Goal: Task Accomplishment & Management: Manage account settings

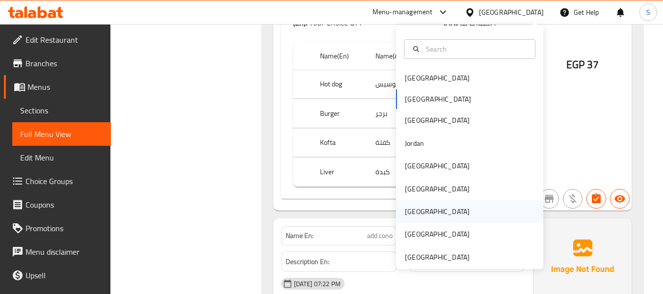
click at [425, 215] on div "[GEOGRAPHIC_DATA]" at bounding box center [469, 211] width 147 height 23
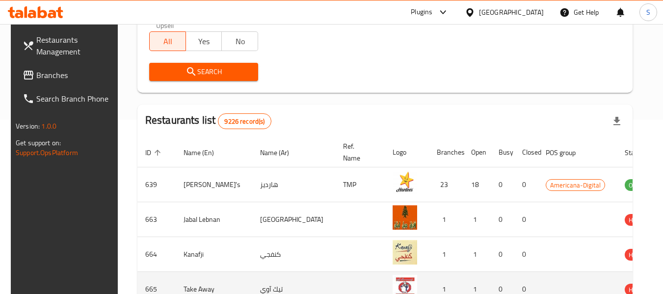
scroll to position [114, 0]
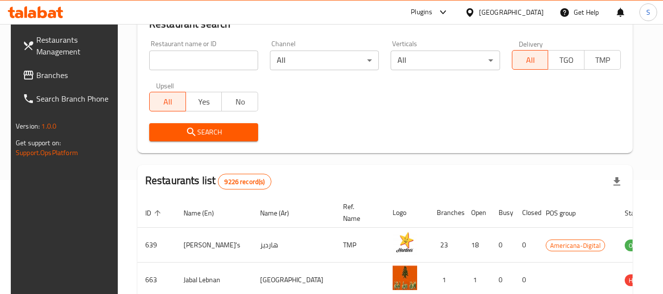
click at [207, 62] on input "search" at bounding box center [203, 61] width 109 height 20
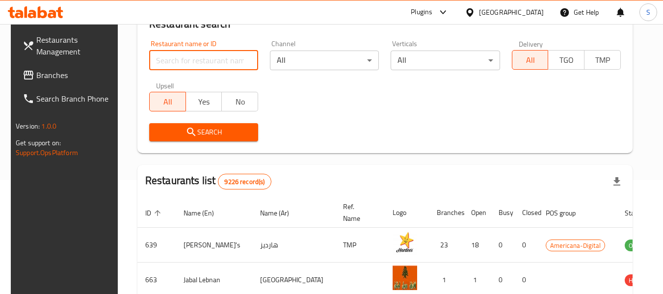
paste input "707722"
type input "707722"
click button "Search" at bounding box center [203, 132] width 109 height 18
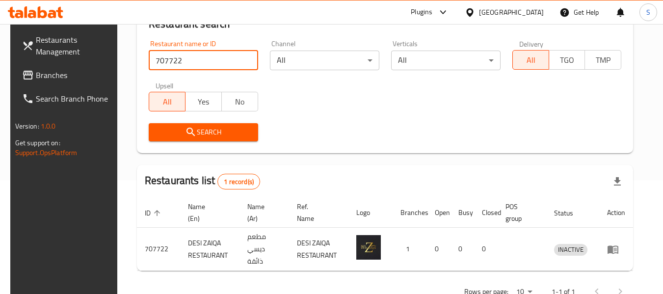
scroll to position [144, 0]
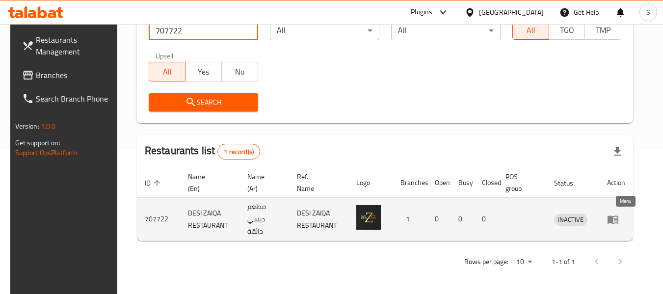
click at [618, 222] on icon "enhanced table" at bounding box center [612, 219] width 11 height 8
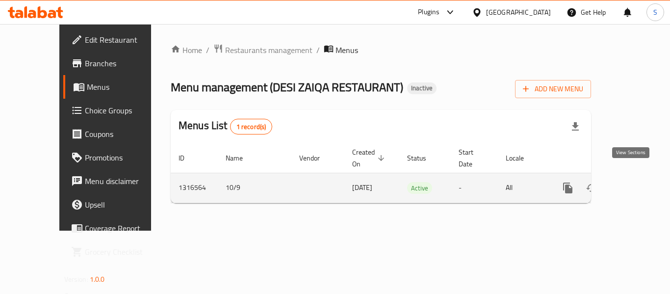
click at [633, 182] on icon "enhanced table" at bounding box center [639, 188] width 12 height 12
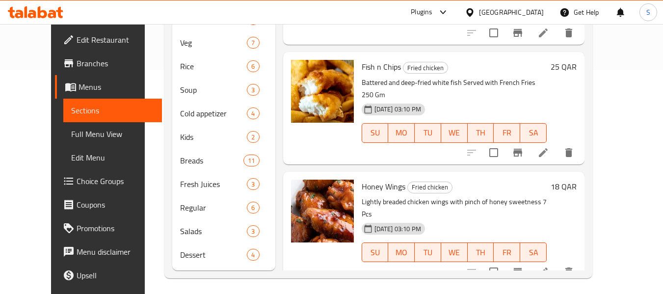
scroll to position [228, 0]
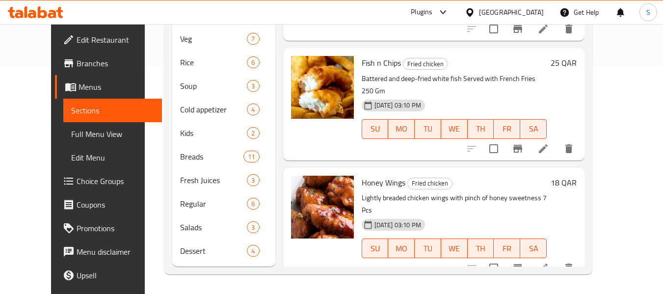
drag, startPoint x: 60, startPoint y: 134, endPoint x: 331, endPoint y: 3, distance: 300.6
click at [71, 134] on span "Full Menu View" at bounding box center [112, 134] width 83 height 12
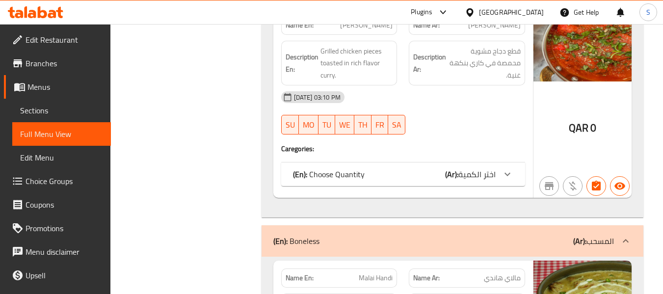
scroll to position [3642, 0]
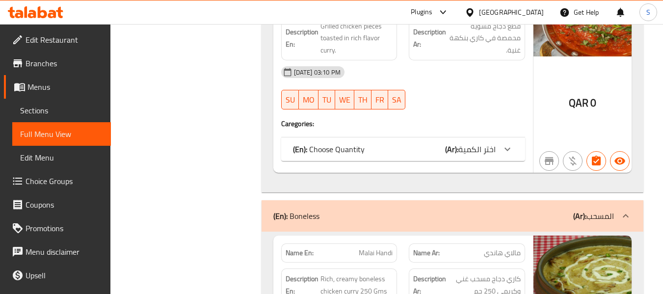
click at [432, 146] on div "(En): Choose Quantity (Ar): اختر الكمية" at bounding box center [394, 149] width 203 height 12
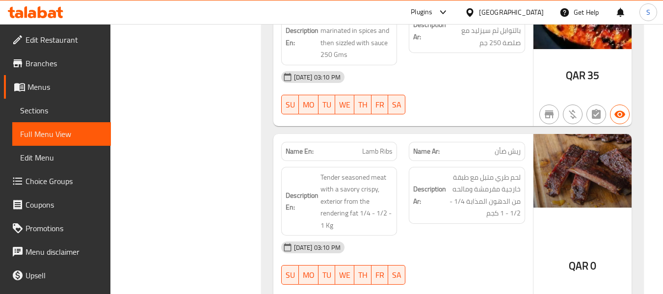
scroll to position [4201, 0]
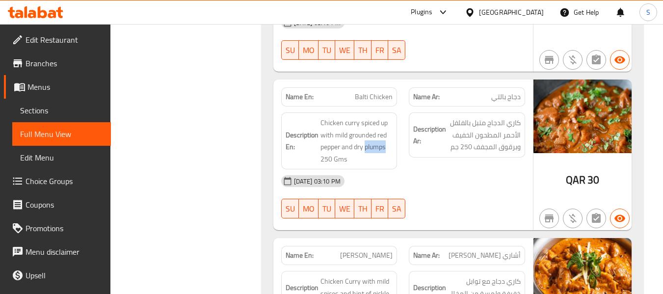
drag, startPoint x: 74, startPoint y: 106, endPoint x: 398, endPoint y: 5, distance: 339.6
click at [74, 106] on span "Sections" at bounding box center [61, 111] width 83 height 12
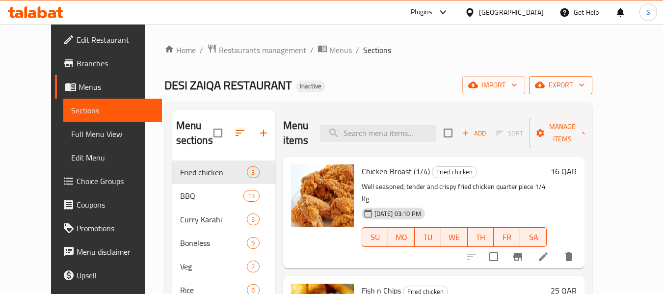
click at [584, 88] on span "export" at bounding box center [561, 85] width 48 height 12
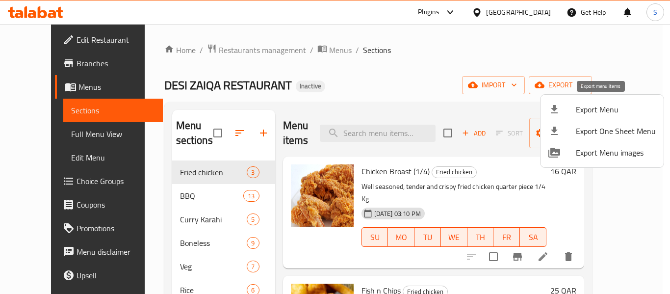
click at [598, 108] on span "Export Menu" at bounding box center [616, 110] width 80 height 12
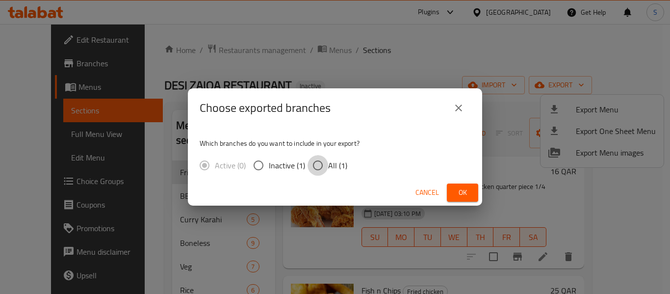
click at [322, 166] on input "All (1)" at bounding box center [318, 165] width 21 height 21
radio input "true"
click at [459, 189] on span "Ok" at bounding box center [463, 192] width 16 height 12
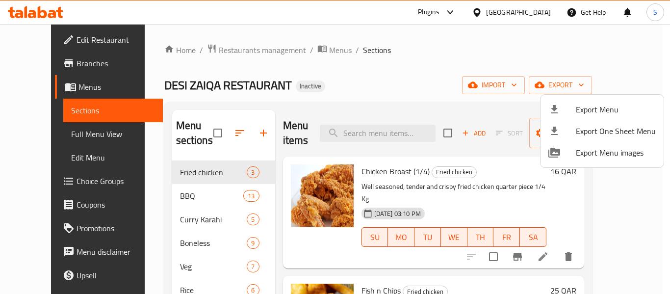
drag, startPoint x: 395, startPoint y: 58, endPoint x: 292, endPoint y: 58, distance: 103.0
click at [396, 58] on div at bounding box center [335, 147] width 670 height 294
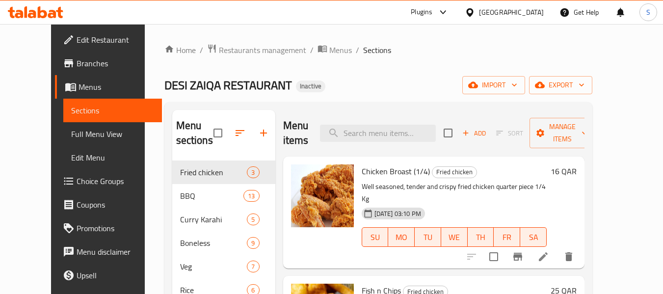
click at [77, 40] on span "Edit Restaurant" at bounding box center [116, 40] width 78 height 12
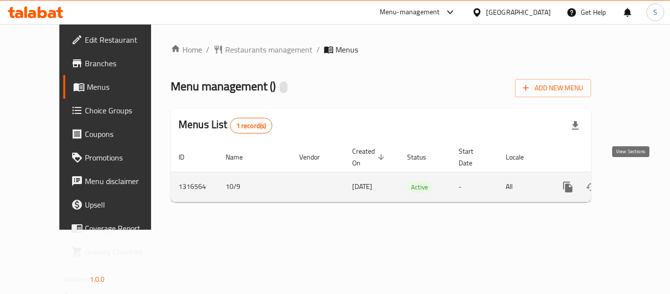
click at [633, 181] on icon "enhanced table" at bounding box center [639, 187] width 12 height 12
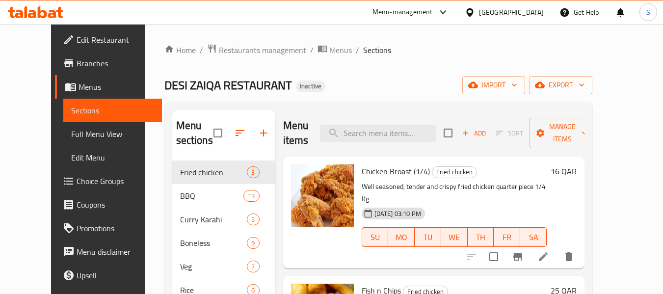
scroll to position [49, 0]
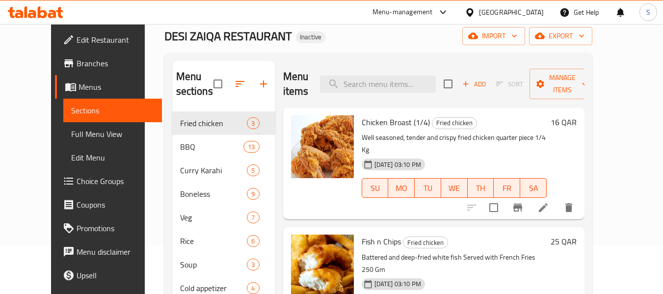
click at [71, 132] on span "Full Menu View" at bounding box center [112, 134] width 83 height 12
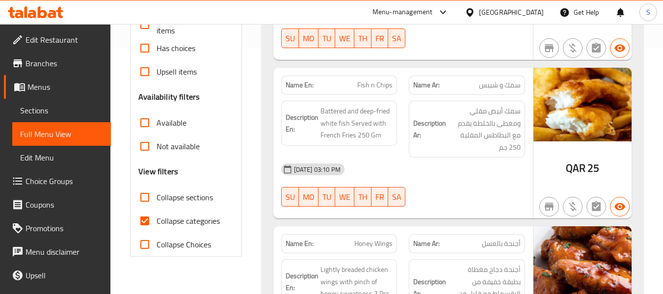
scroll to position [294, 0]
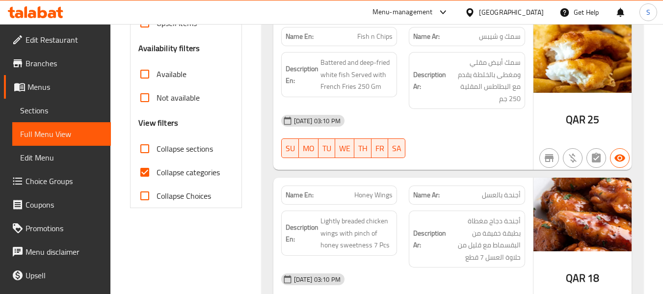
click at [193, 171] on span "Collapse categories" at bounding box center [188, 172] width 63 height 12
click at [157, 171] on input "Collapse categories" at bounding box center [145, 172] width 24 height 24
checkbox input "false"
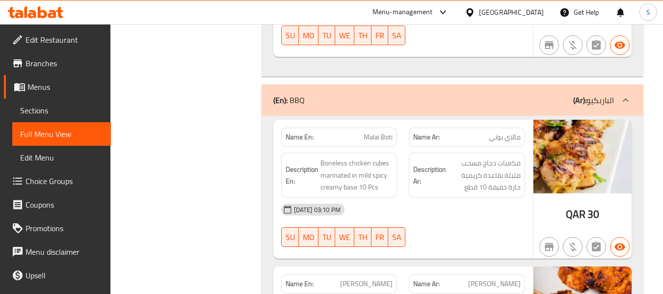
scroll to position [638, 0]
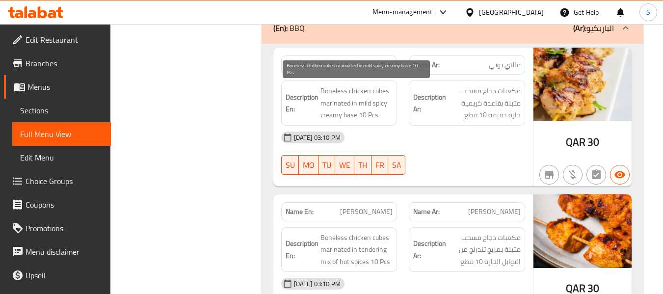
drag, startPoint x: 361, startPoint y: 101, endPoint x: 373, endPoint y: 102, distance: 11.8
click at [373, 102] on span "Boneless chicken cubes marinated in mild spicy creamy base 10 Pcs" at bounding box center [356, 103] width 73 height 36
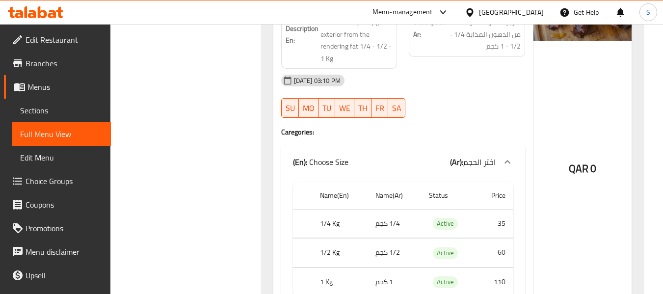
scroll to position [2012, 0]
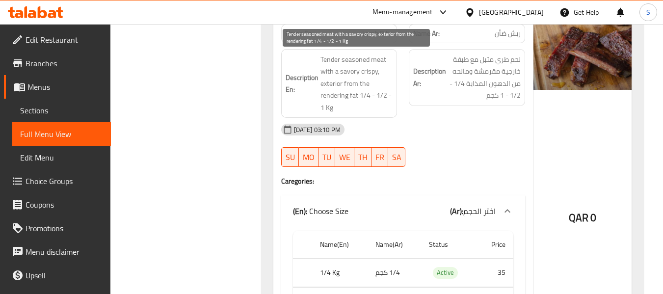
click at [380, 60] on span "Tender seasoned meat with a savory crispy, exterior from the rendering fat 1/4 …" at bounding box center [356, 83] width 73 height 60
click at [353, 98] on span "Tender seasoned meat with a savory crispy, exterior from the rendering fat 1/4 …" at bounding box center [356, 83] width 73 height 60
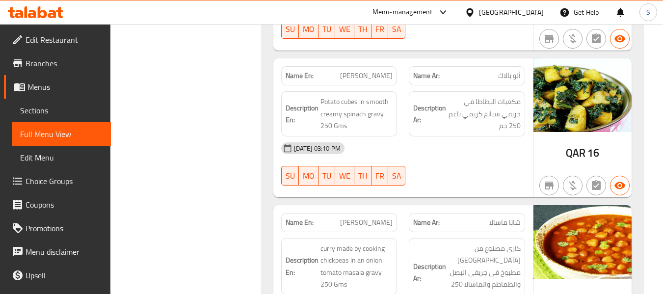
scroll to position [6721, 0]
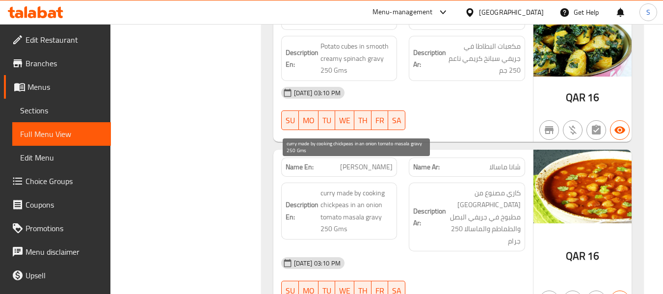
click at [349, 192] on span "curry made by cooking chickpeas in an onion tomato masala gravy 250 Gms" at bounding box center [356, 211] width 73 height 48
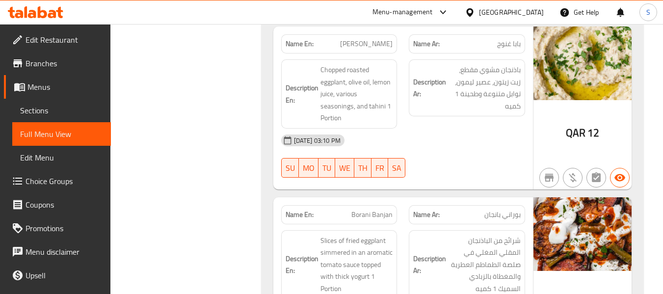
scroll to position [9027, 0]
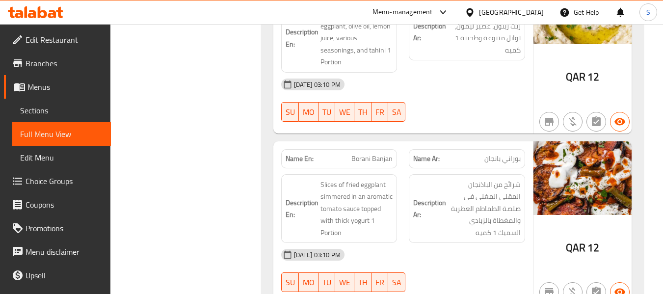
click at [370, 154] on span "Borani Banjan" at bounding box center [371, 159] width 41 height 10
click at [376, 154] on span "Borani Banjan" at bounding box center [371, 159] width 41 height 10
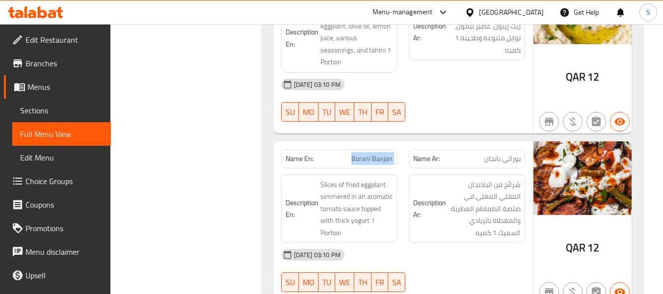
click at [376, 154] on span "Borani Banjan" at bounding box center [371, 159] width 41 height 10
click at [373, 154] on span "Borani Banjan" at bounding box center [371, 159] width 41 height 10
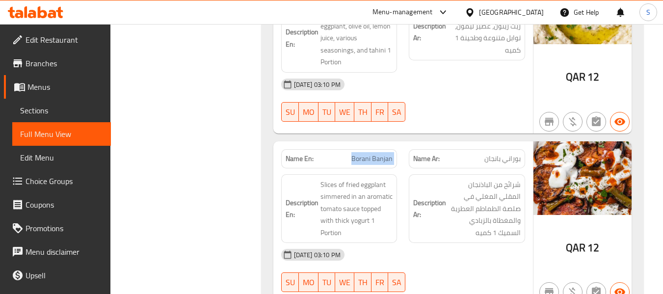
copy span "Borani Banjan"
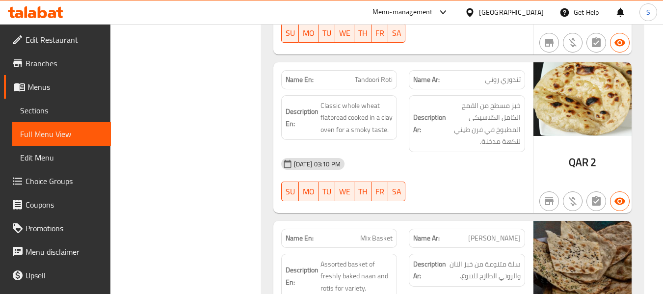
scroll to position [10499, 0]
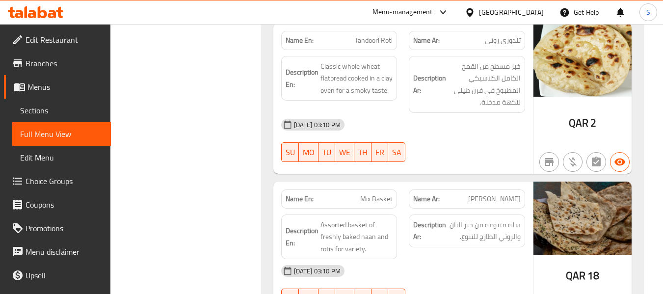
click at [319, 219] on h6 "Description En: Assorted basket of freshly baked naan and rotis for variety." at bounding box center [339, 237] width 107 height 36
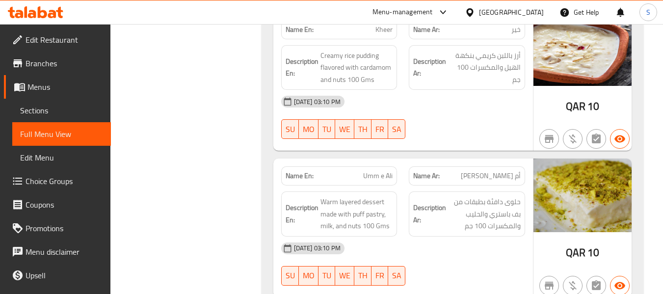
scroll to position [13769, 0]
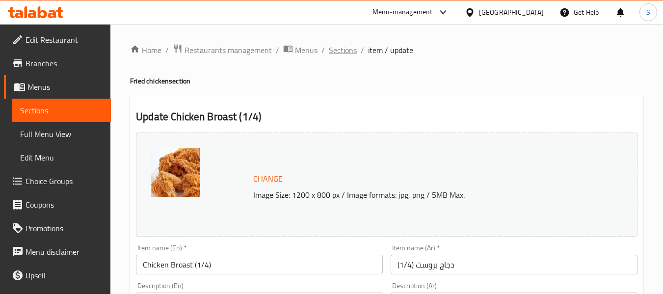
click at [344, 55] on span "Sections" at bounding box center [343, 50] width 28 height 12
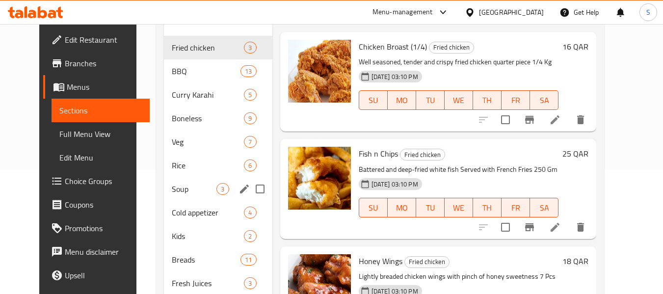
scroll to position [147, 0]
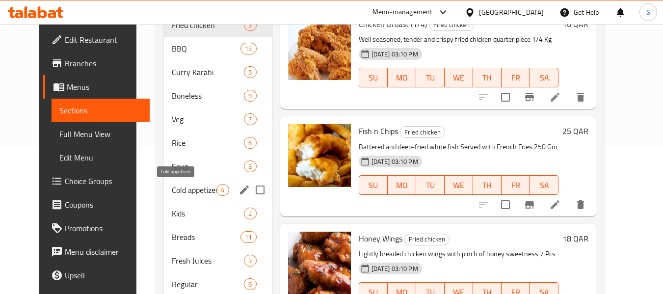
click at [172, 187] on span "Cold appetizer" at bounding box center [194, 190] width 45 height 12
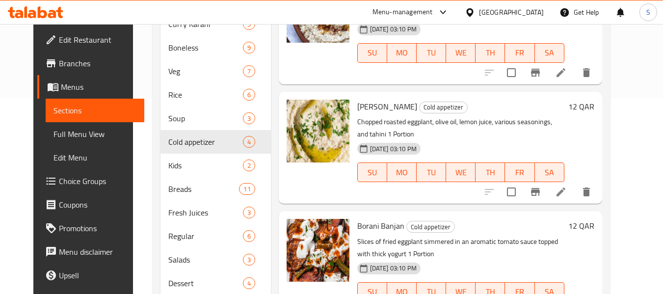
scroll to position [228, 0]
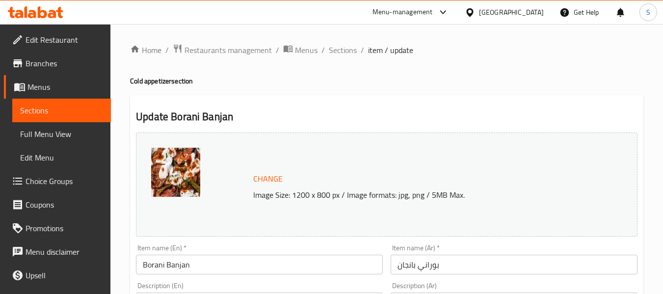
scroll to position [196, 0]
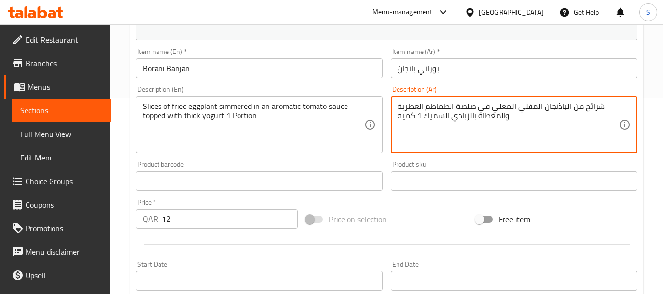
drag, startPoint x: 424, startPoint y: 117, endPoint x: 602, endPoint y: 106, distance: 178.4
paste textarea "مطهية ببطء في صلصة طماطم عطرية ومغطاة بالزبادي السميك."
type textarea "شرائح من الباذنجان المقلي مطهية ببطء في صلصة طماطم عطرية ومغطاة بالزبادي السميك…"
click at [282, 72] on input "Borani Banjan" at bounding box center [259, 68] width 247 height 20
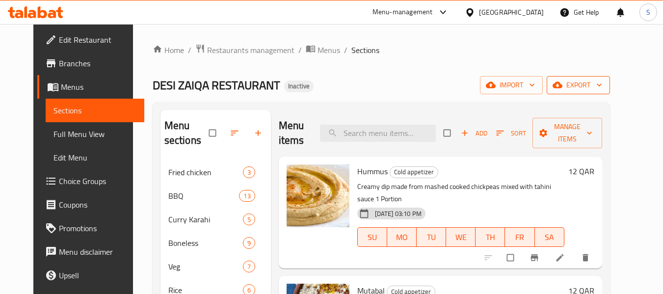
click at [602, 82] on span "export" at bounding box center [578, 85] width 48 height 12
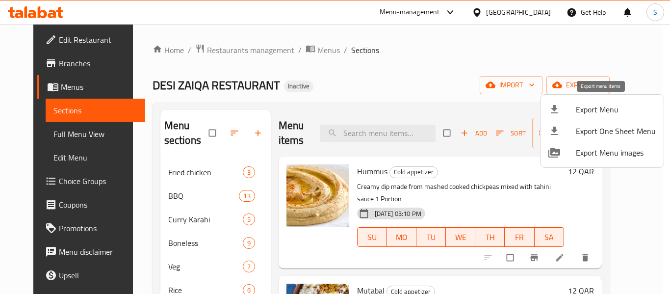
click at [605, 107] on span "Export Menu" at bounding box center [616, 110] width 80 height 12
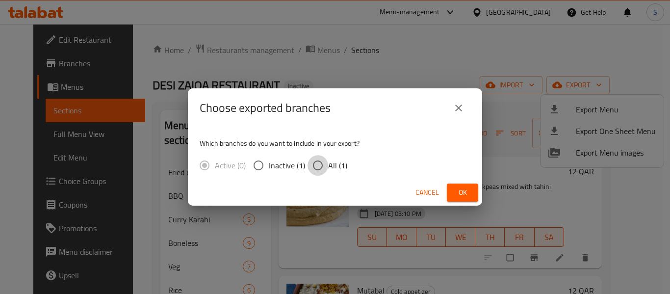
click at [319, 167] on input "All (1)" at bounding box center [318, 165] width 21 height 21
radio input "true"
click at [469, 195] on span "Ok" at bounding box center [463, 192] width 16 height 12
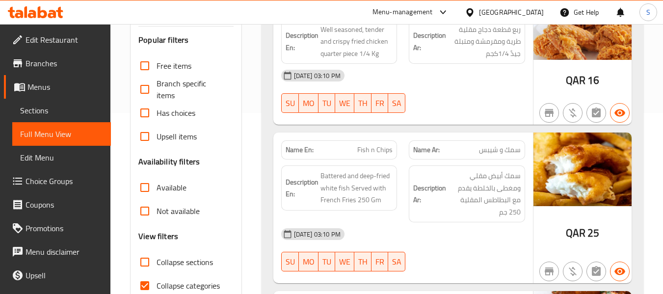
scroll to position [196, 0]
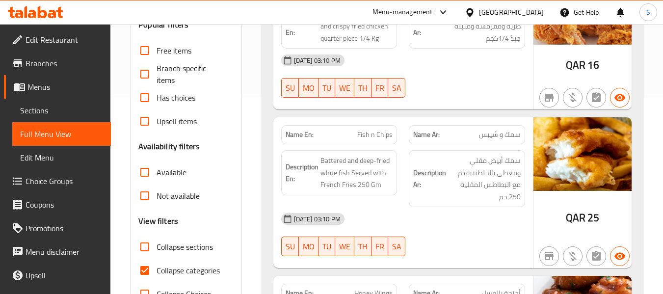
click at [182, 269] on span "Collapse categories" at bounding box center [188, 270] width 63 height 12
click at [157, 269] on input "Collapse categories" at bounding box center [145, 271] width 24 height 24
checkbox input "false"
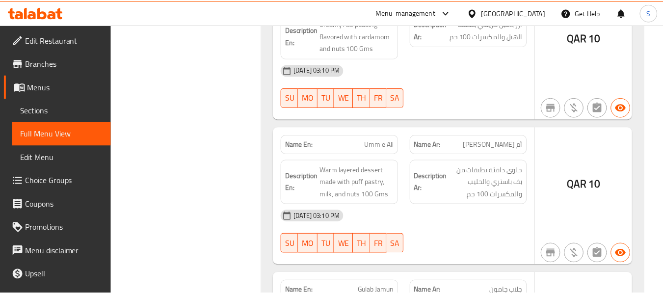
scroll to position [13745, 0]
